Goal: Communication & Community: Answer question/provide support

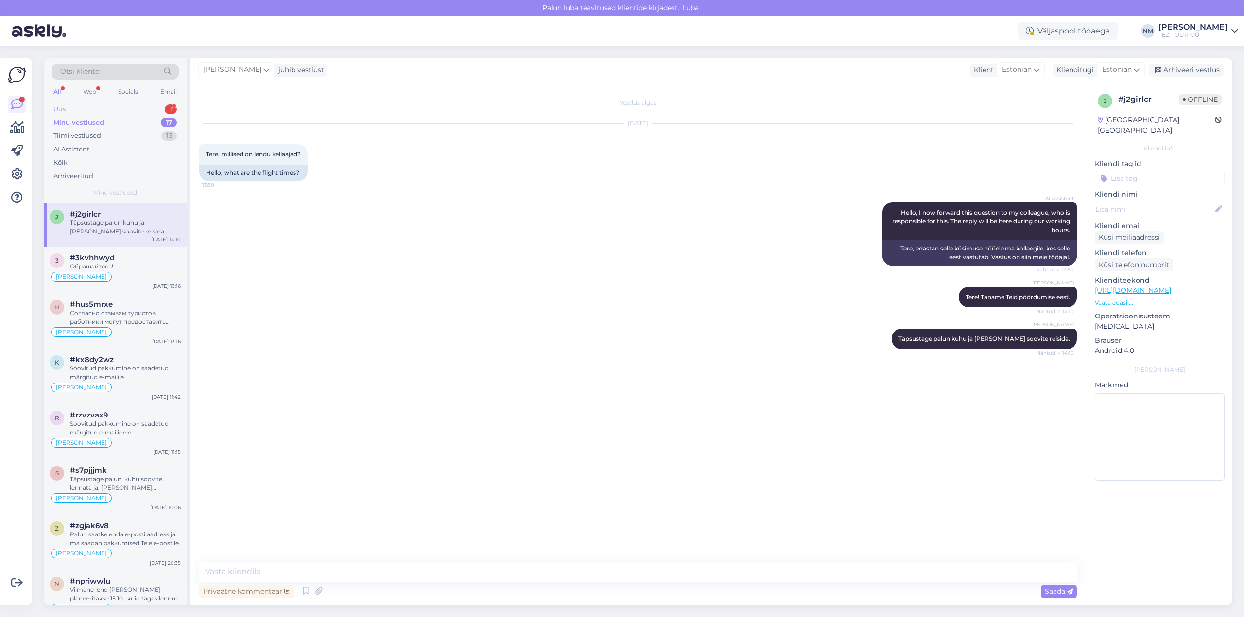
click at [170, 106] on div "1" at bounding box center [171, 109] width 12 height 10
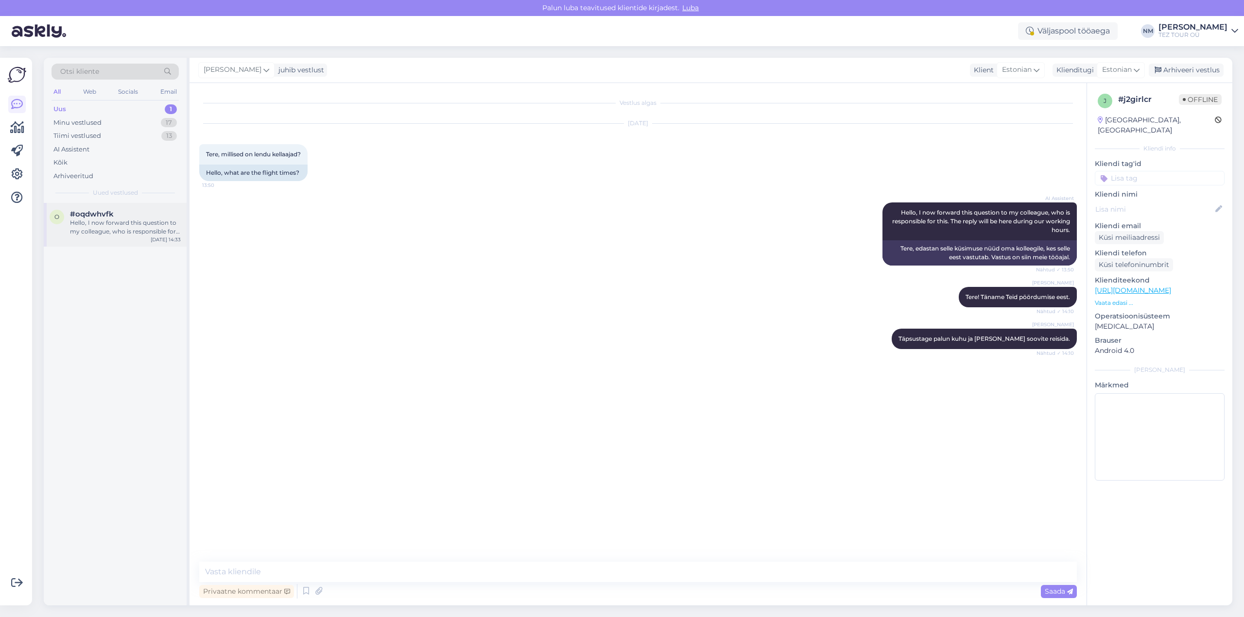
click at [129, 226] on div "Hello, I now forward this question to my colleague, who is responsible for this…" at bounding box center [125, 227] width 111 height 17
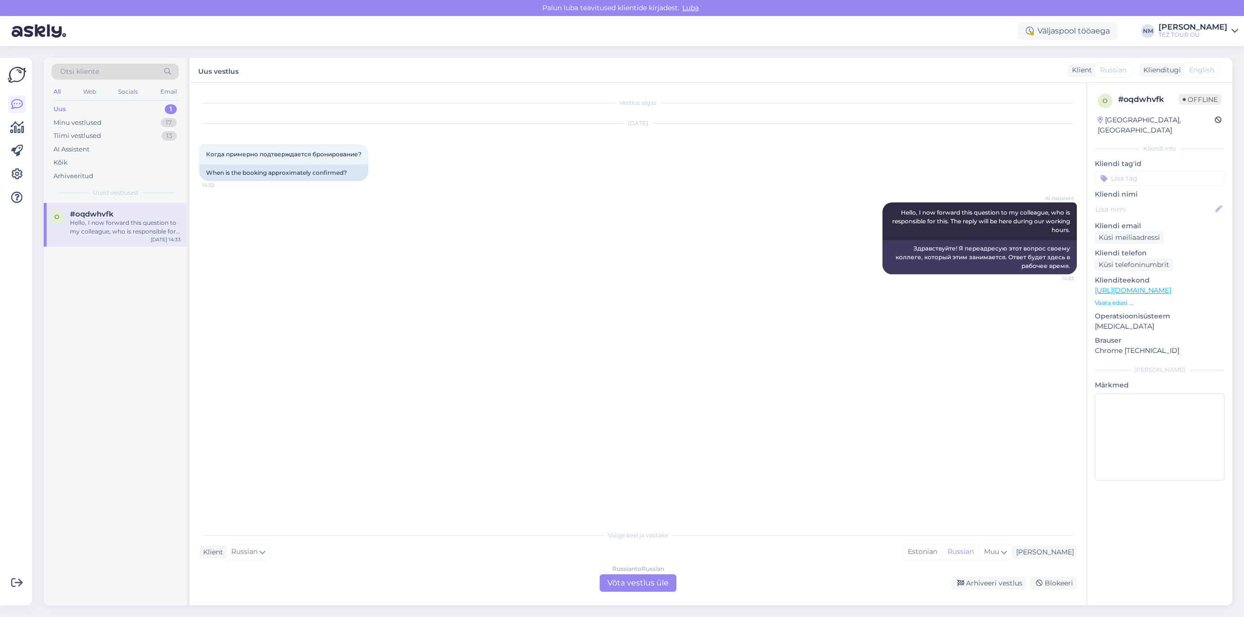
click at [641, 583] on div "Russian to Russian Võta vestlus üle" at bounding box center [637, 583] width 77 height 17
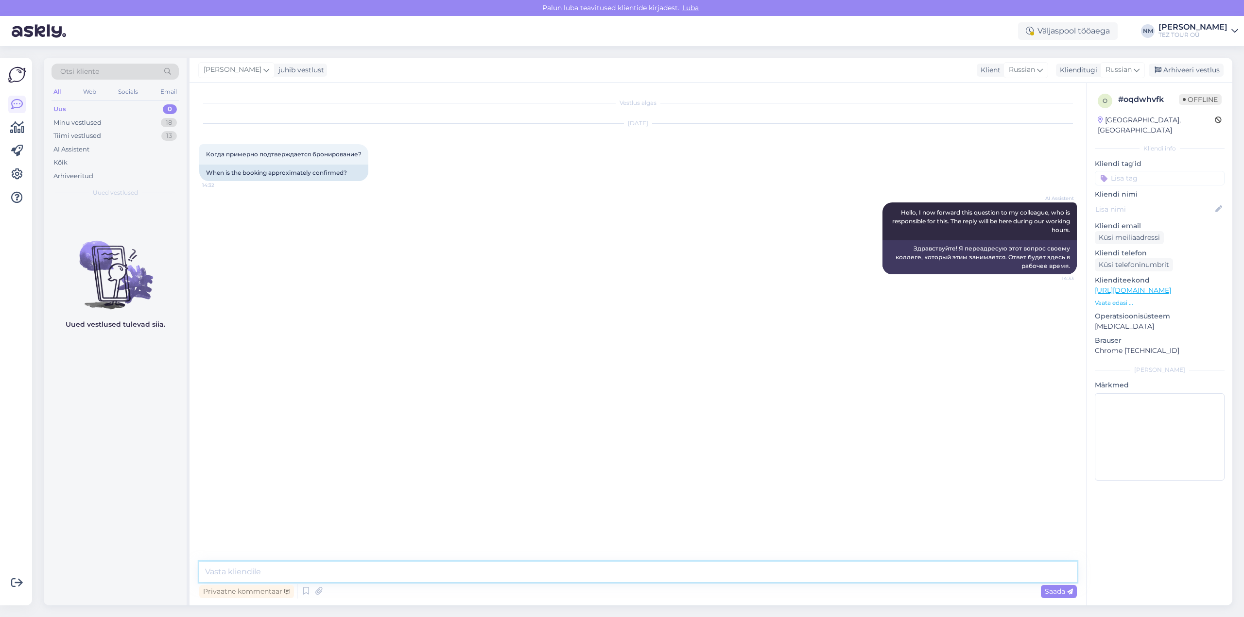
click at [245, 575] on textarea at bounding box center [637, 572] width 877 height 20
type textarea "Добрый день. Благодарим Вас за обращение."
click at [260, 570] on textarea "Все зависит о отеля" at bounding box center [637, 572] width 877 height 20
click at [295, 567] on textarea "Все зависит от отеля" at bounding box center [637, 572] width 877 height 20
type textarea "Все зависит от отеля, ничего определенного, к сожалению, сказать не можем."
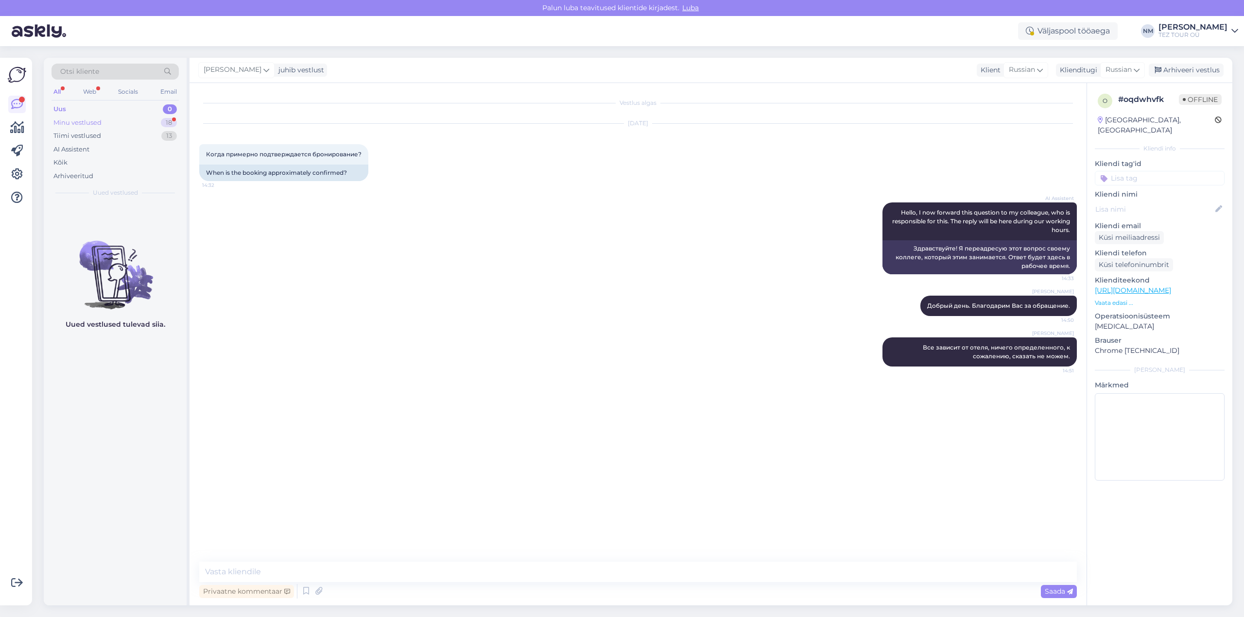
click at [171, 122] on div "18" at bounding box center [169, 123] width 16 height 10
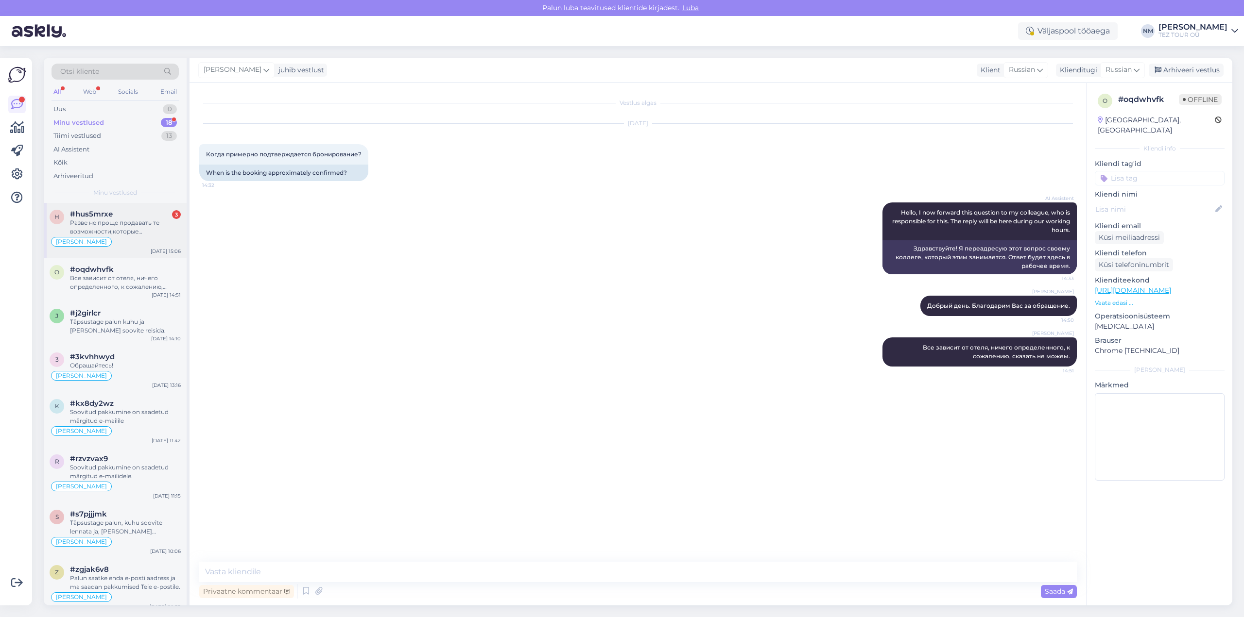
click at [150, 226] on div "Разве не проще продавать те возможности,которые соответствуют реальности или мн…" at bounding box center [125, 227] width 111 height 17
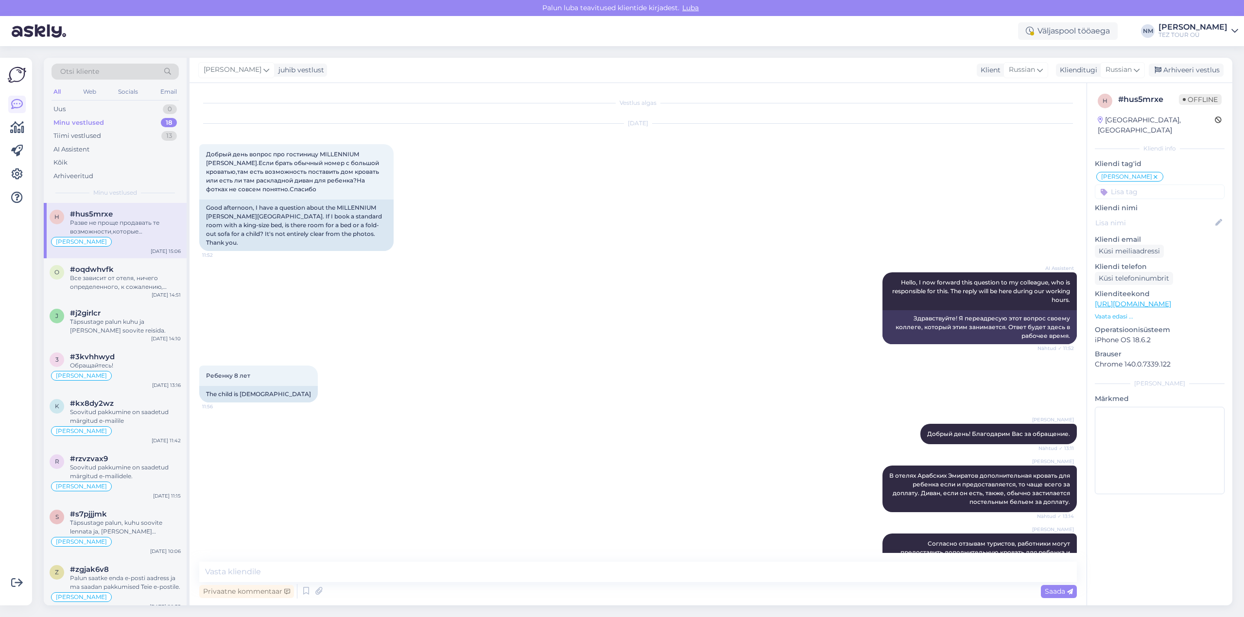
scroll to position [198, 0]
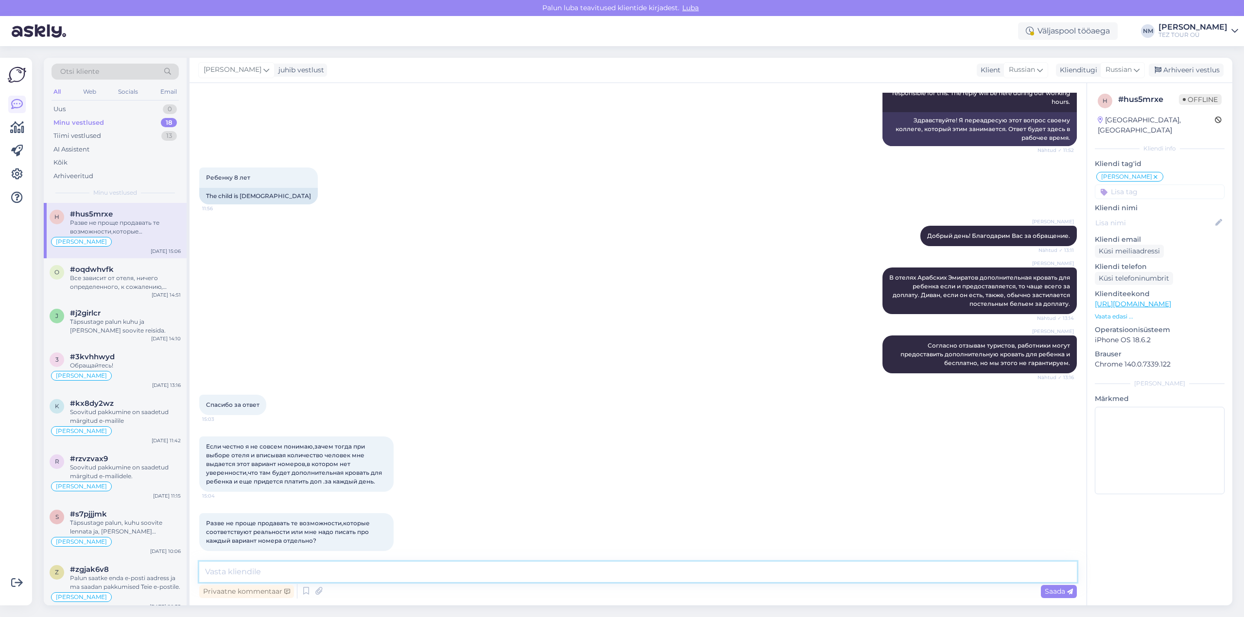
click at [264, 573] on textarea at bounding box center [637, 572] width 877 height 20
type textarea "Это не зависит от нас, это особенность региона."
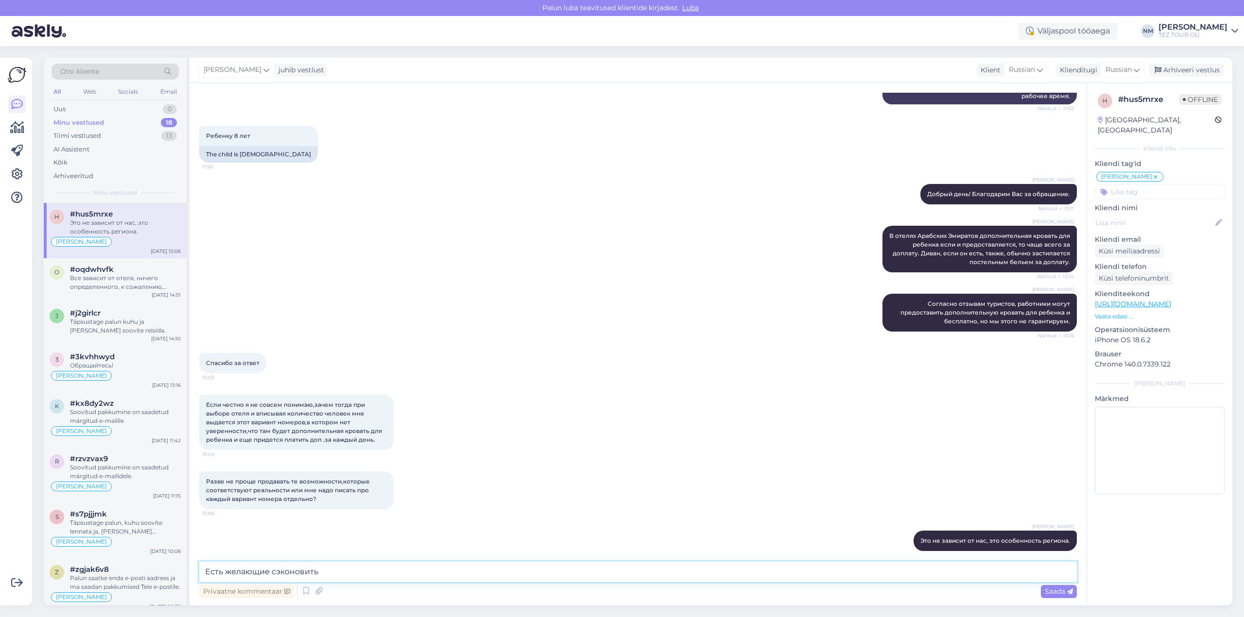
click at [305, 569] on textarea "Есть желающие сэконовить" at bounding box center [637, 572] width 877 height 20
click at [331, 568] on textarea "Есть желающие сэкономить" at bounding box center [637, 572] width 877 height 20
type textarea "Есть желающие сэкономить, согласные, чтобы ребенок спал с родителями в одной кр…"
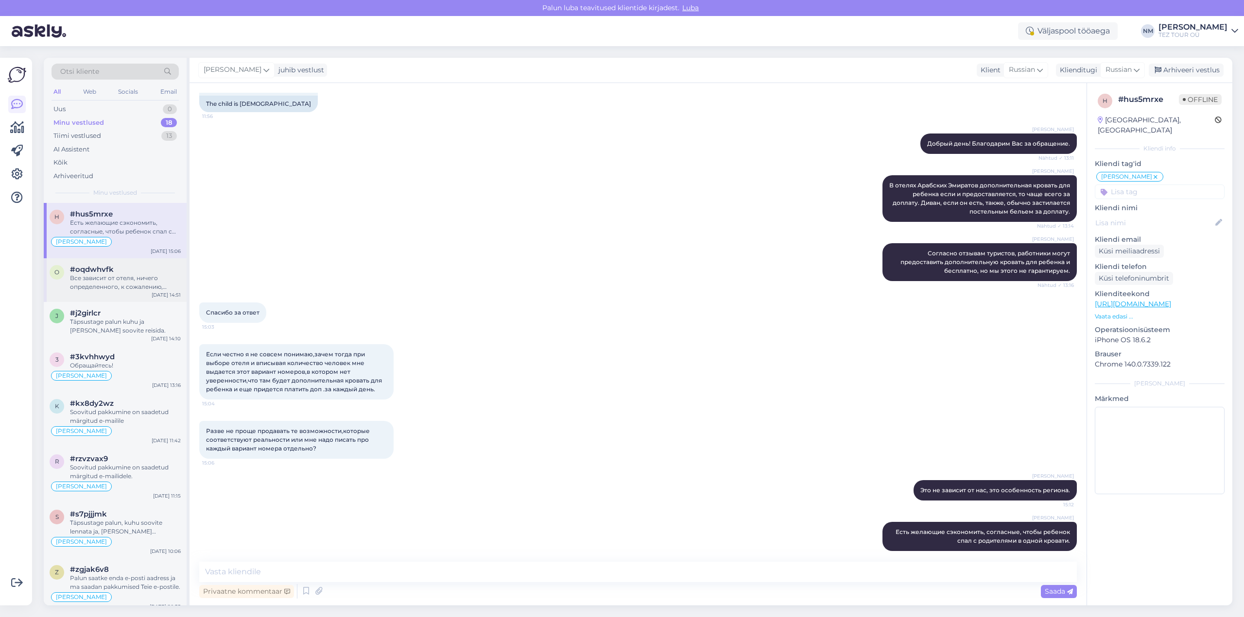
click at [111, 281] on div "Все зависит от отеля, ничего определенного, к сожалению, сказать не можем." at bounding box center [125, 282] width 111 height 17
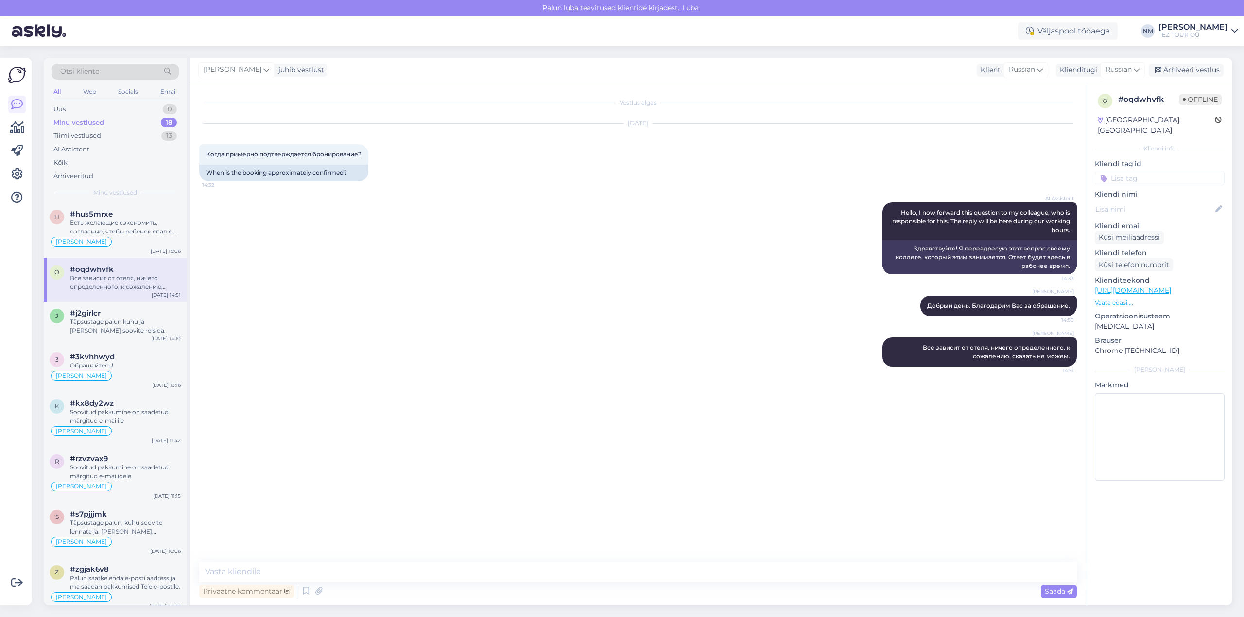
scroll to position [0, 0]
click at [121, 323] on div "Täpsustage palun kuhu ja [PERSON_NAME] soovite reisida." at bounding box center [125, 326] width 111 height 17
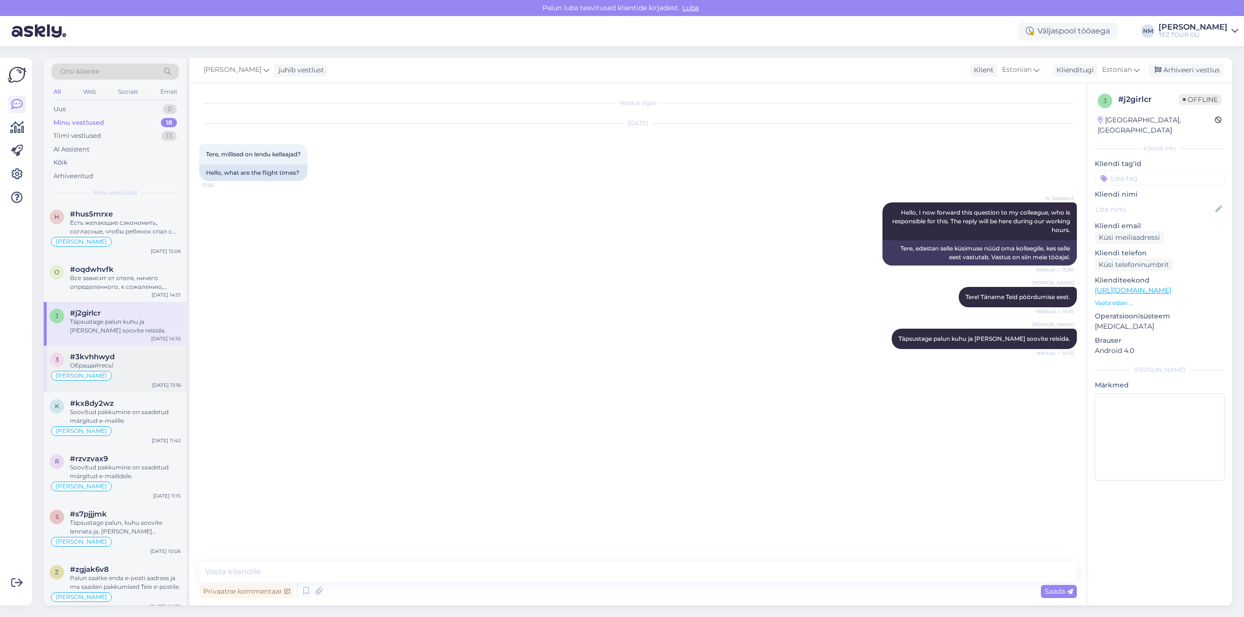
click at [115, 363] on div "Обращайтесь!" at bounding box center [125, 365] width 111 height 9
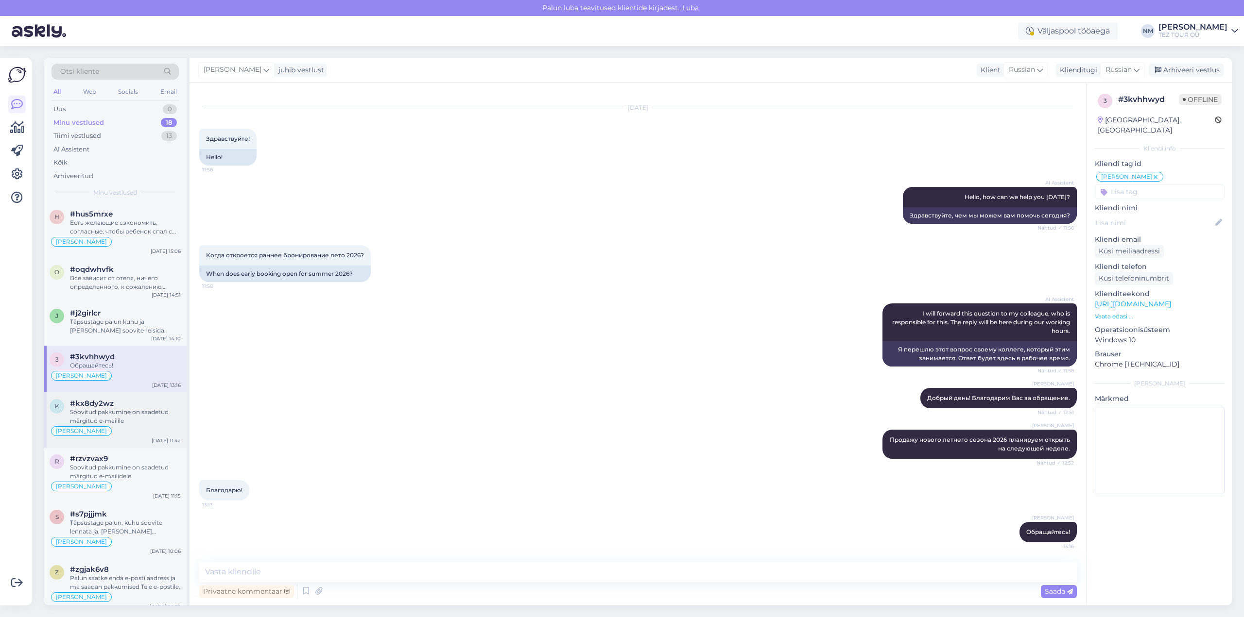
click at [133, 416] on div "Soovitud pakkumine on saadetud märgitud e-mailile" at bounding box center [125, 416] width 111 height 17
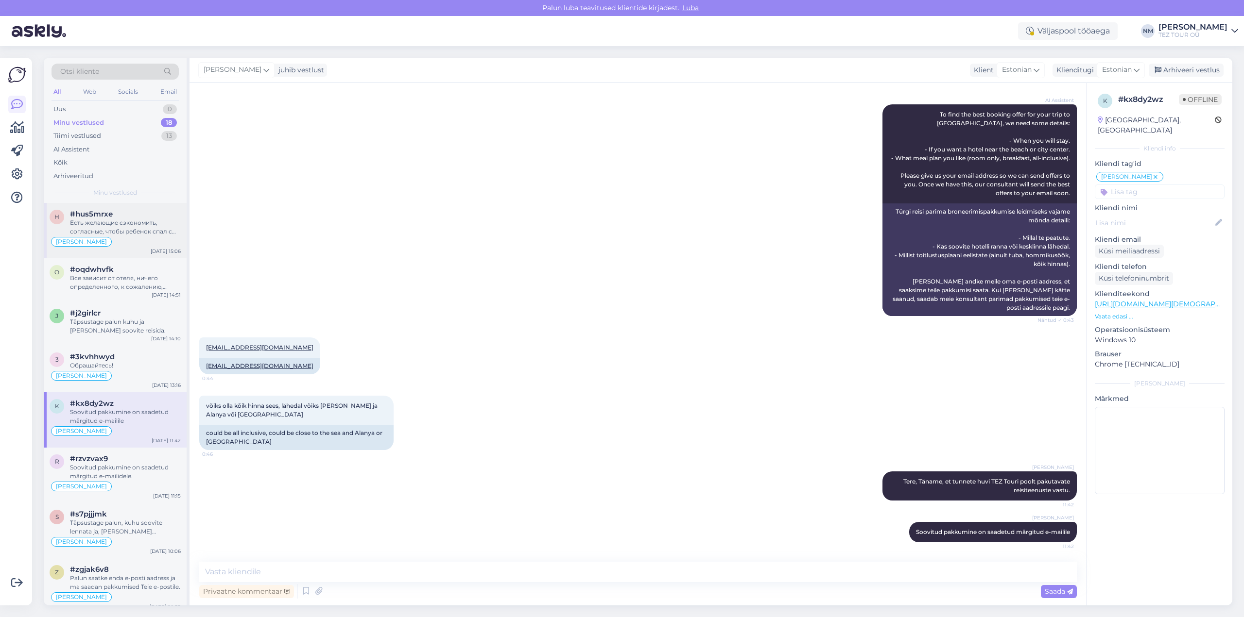
click at [129, 224] on div "Есть желающие сэкономить, согласные, чтобы ребенок спал с родителями в одной кр…" at bounding box center [125, 227] width 111 height 17
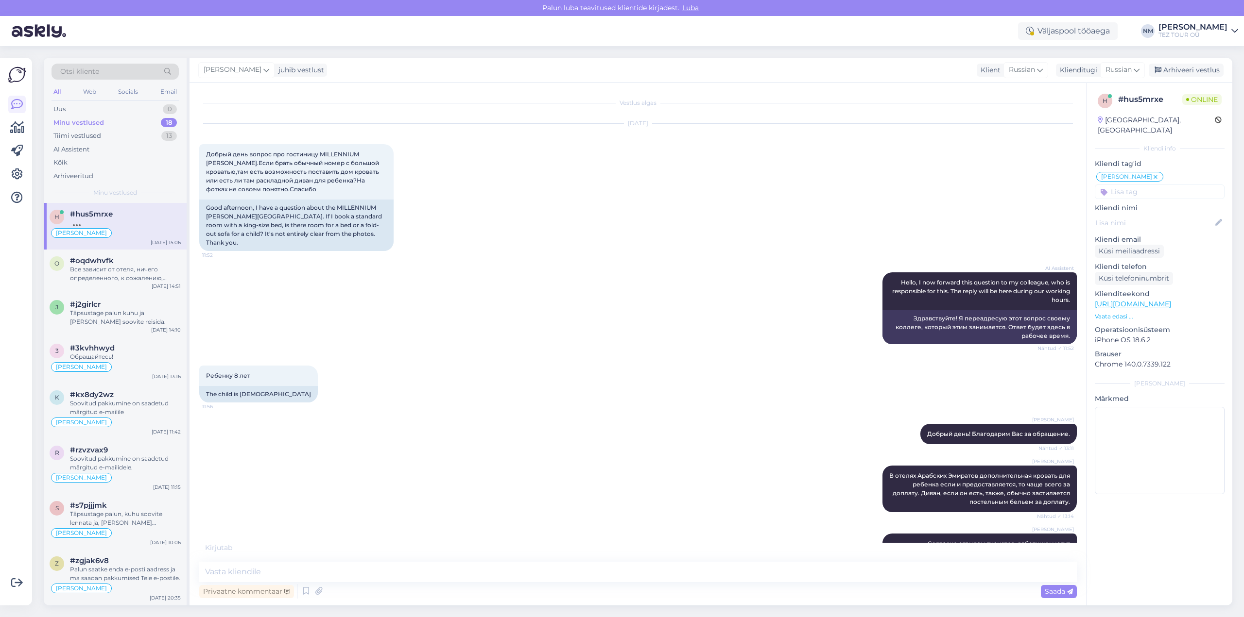
scroll to position [332, 0]
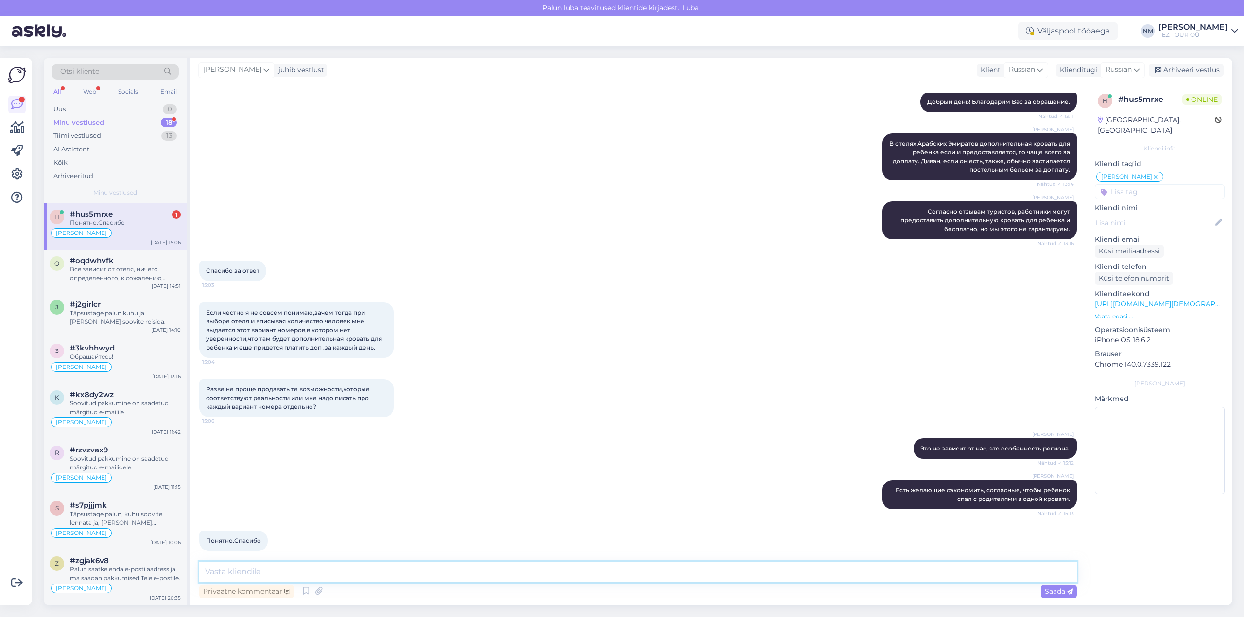
click at [231, 569] on textarea at bounding box center [637, 572] width 877 height 20
type textarea "Обращайтесь."
